Goal: Task Accomplishment & Management: Use online tool/utility

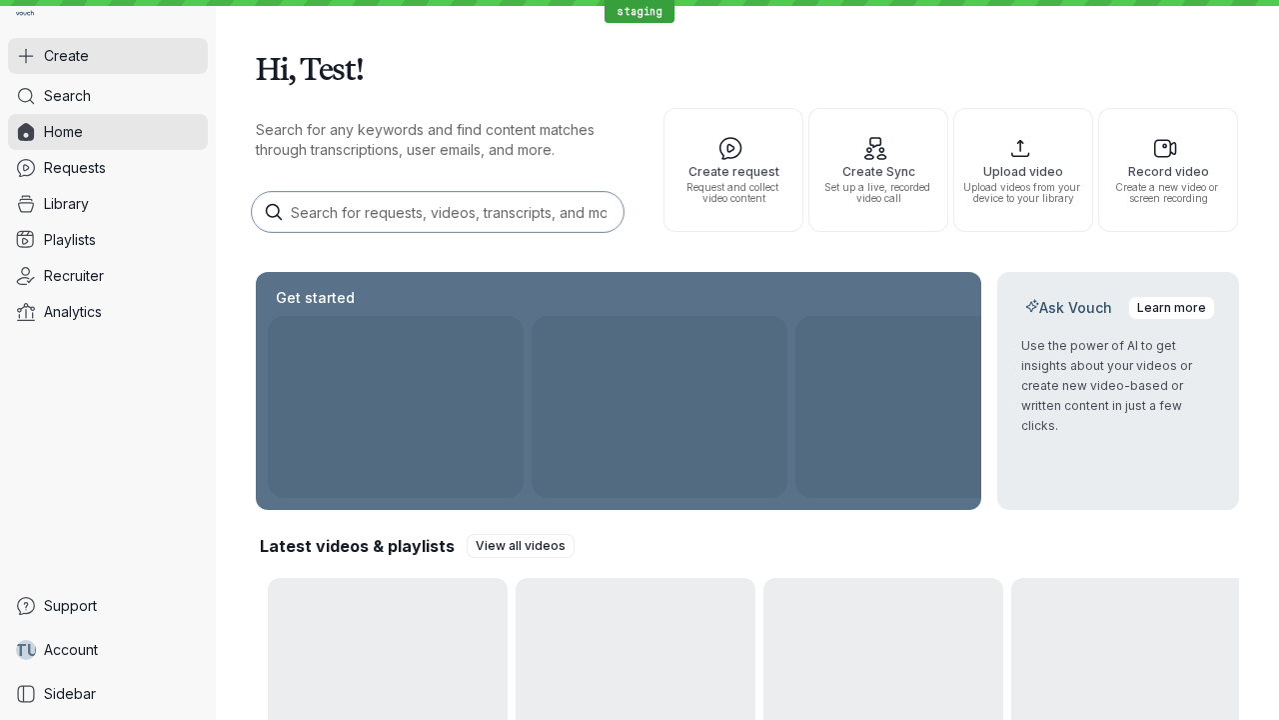
click at [108, 56] on button "Create" at bounding box center [108, 56] width 200 height 36
